Goal: Find specific page/section: Find specific page/section

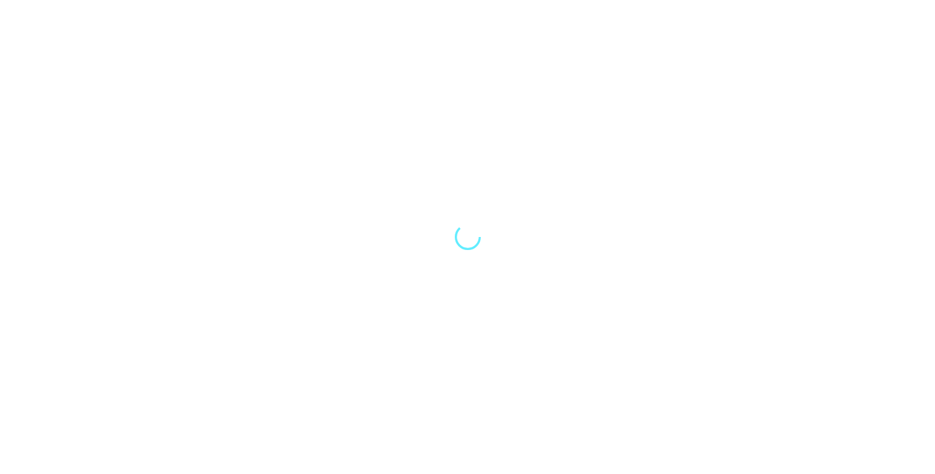
select select "Song"
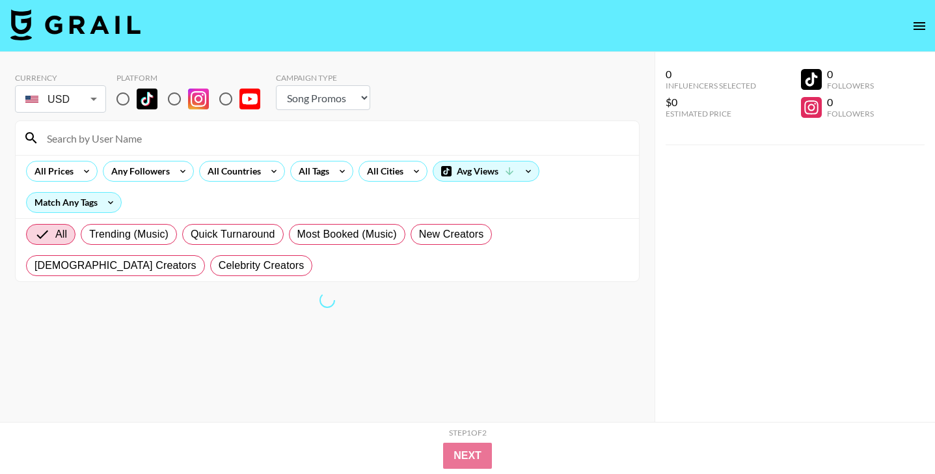
click at [98, 138] on input at bounding box center [335, 138] width 592 height 21
paste input "[URL][DOMAIN_NAME]"
type input "[URL][DOMAIN_NAME]"
click at [118, 101] on input "radio" at bounding box center [122, 98] width 27 height 27
radio input "true"
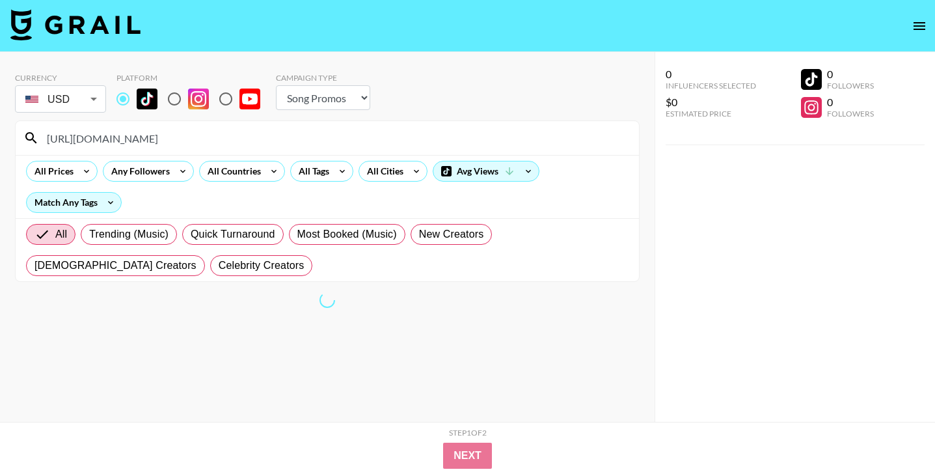
drag, startPoint x: 156, startPoint y: 143, endPoint x: 0, endPoint y: 139, distance: 155.6
click at [0, 139] on div "Currency USD USD ​ Platform Campaign Type Choose Type... Song Promos Brand Prom…" at bounding box center [327, 263] width 655 height 422
click at [72, 139] on input "justmaiko" at bounding box center [335, 138] width 592 height 21
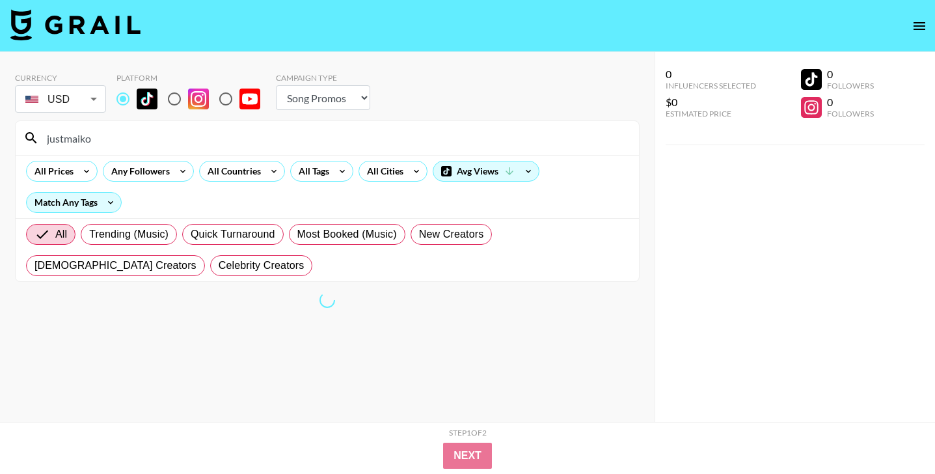
click at [57, 118] on section "Currency USD USD ​ Platform Campaign Type Choose Type... Song Promos Brand Prom…" at bounding box center [327, 171] width 625 height 219
click at [127, 139] on input "justmaiko" at bounding box center [335, 138] width 592 height 21
click at [179, 311] on section "Currency USD USD ​ Platform Campaign Type Choose Type... Song Promos Brand Prom…" at bounding box center [327, 247] width 625 height 370
click at [158, 125] on div "justmaiko" at bounding box center [327, 138] width 623 height 34
click at [162, 139] on input "justmaiko" at bounding box center [335, 138] width 592 height 21
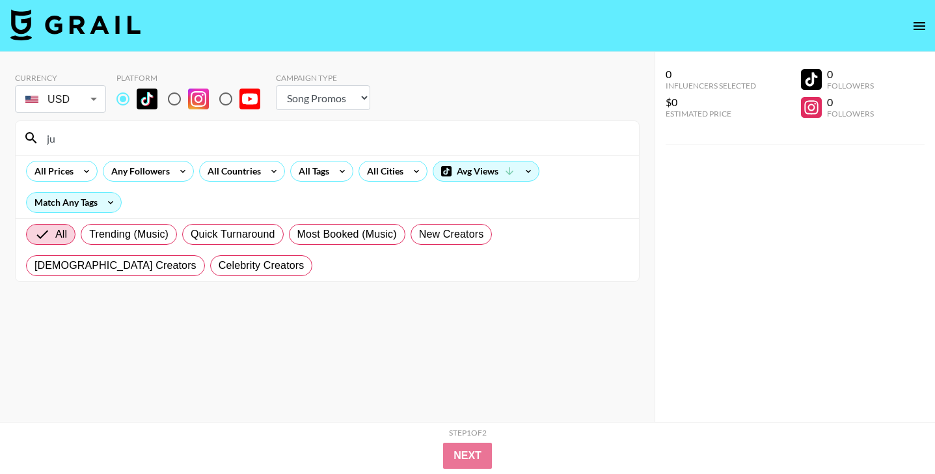
type input "j"
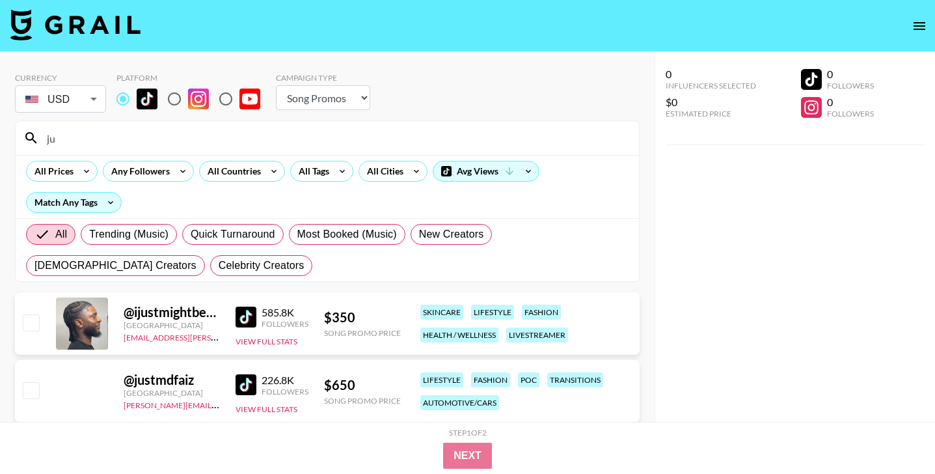
type input "j"
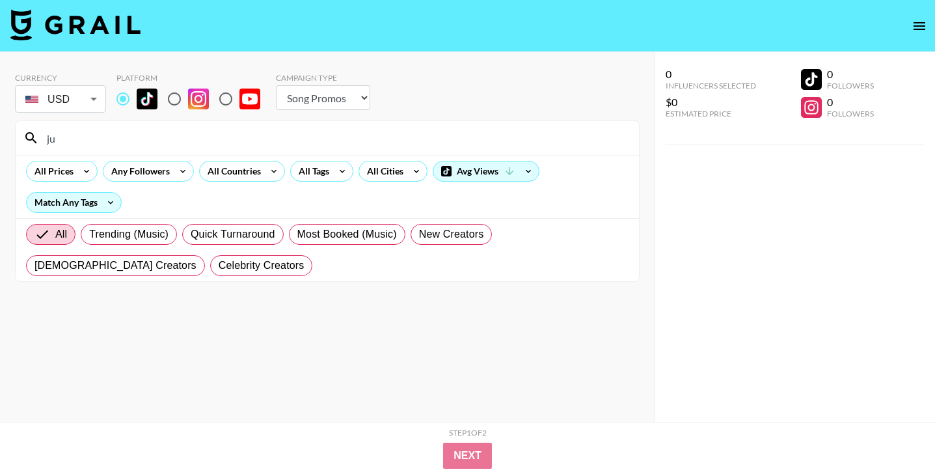
type input "j"
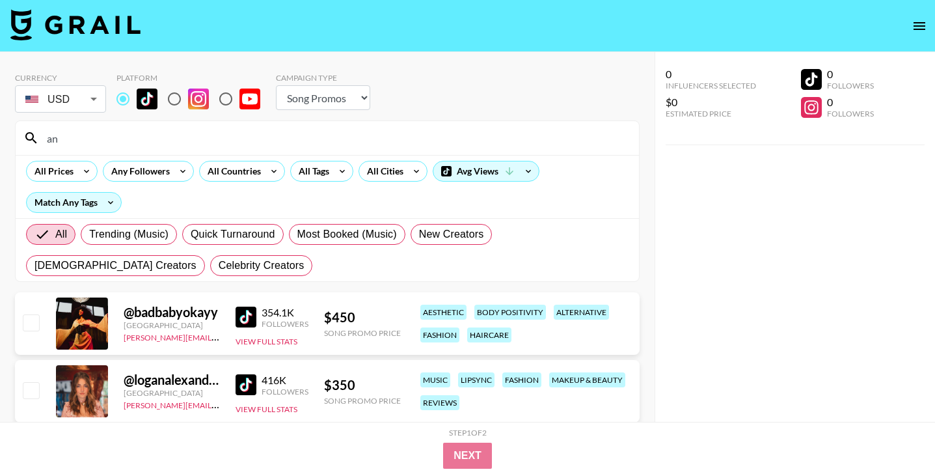
type input "a"
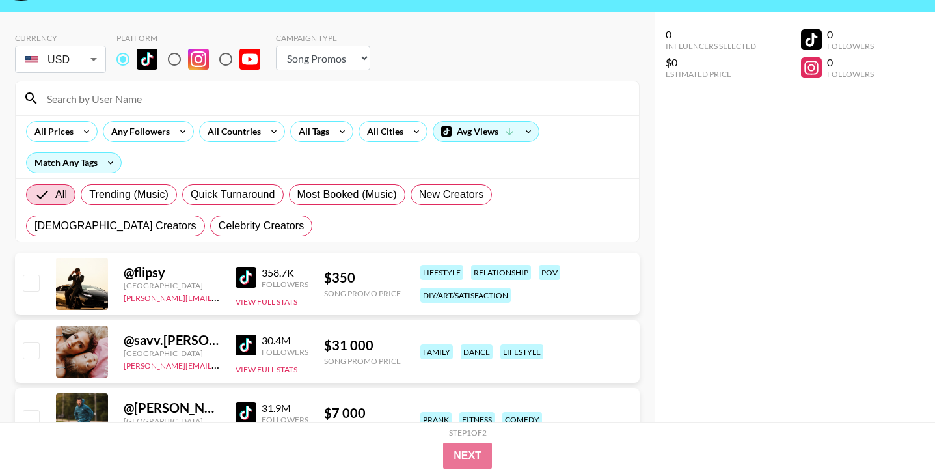
scroll to position [40, 0]
